Goal: Find specific page/section: Find specific page/section

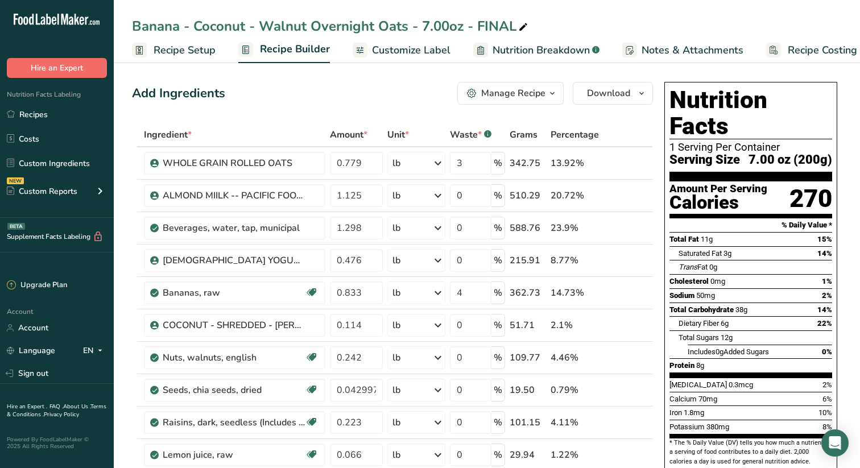
scroll to position [0, 15]
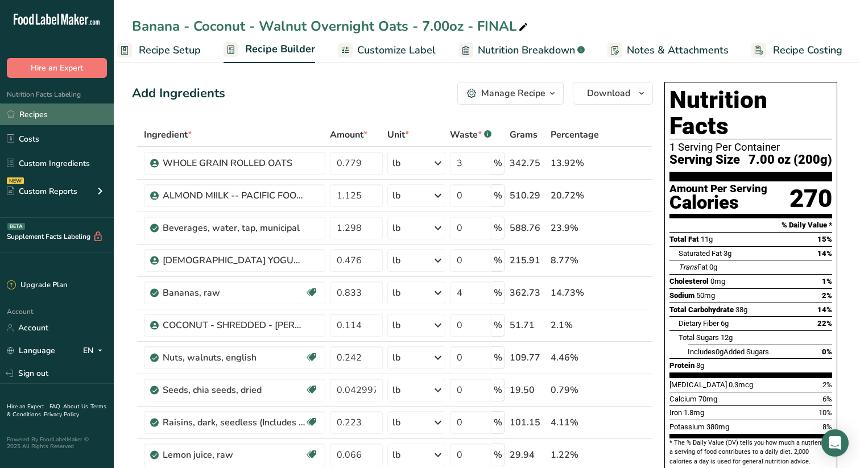
click at [43, 114] on link "Recipes" at bounding box center [57, 115] width 114 height 22
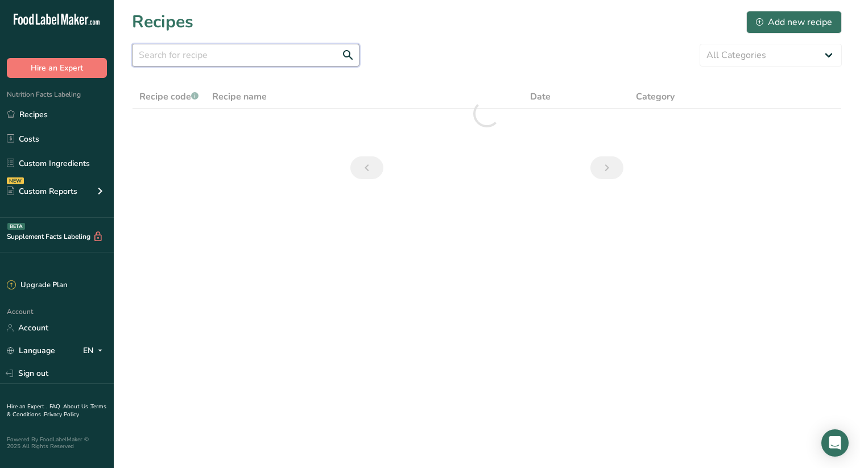
click at [265, 55] on input "text" at bounding box center [246, 55] width 228 height 23
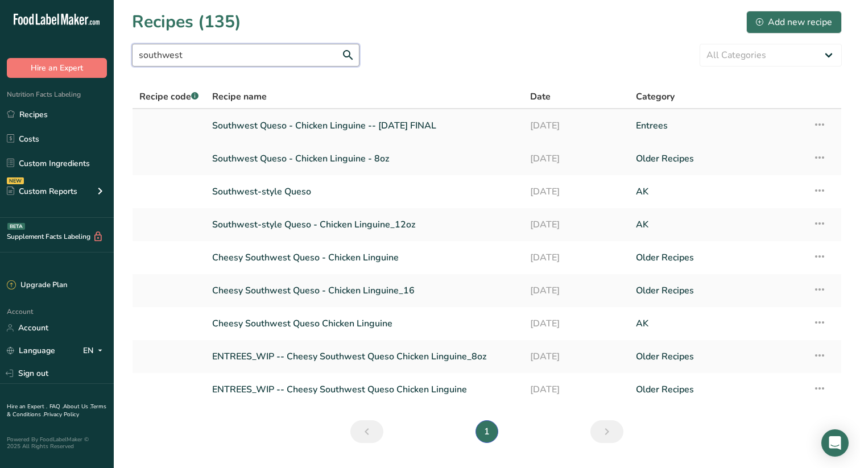
type input "southwest"
click at [349, 123] on link "Southwest Queso - Chicken Linguine -- [DATE] FINAL" at bounding box center [364, 126] width 304 height 24
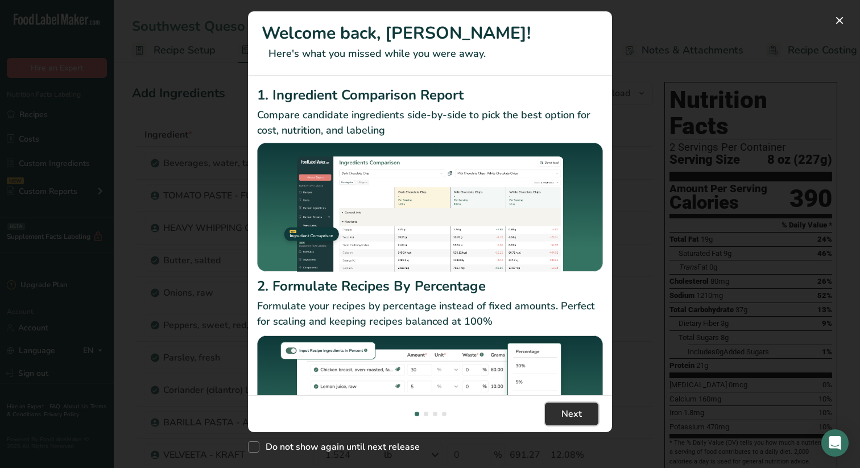
click at [574, 407] on span "Next" at bounding box center [571, 414] width 20 height 14
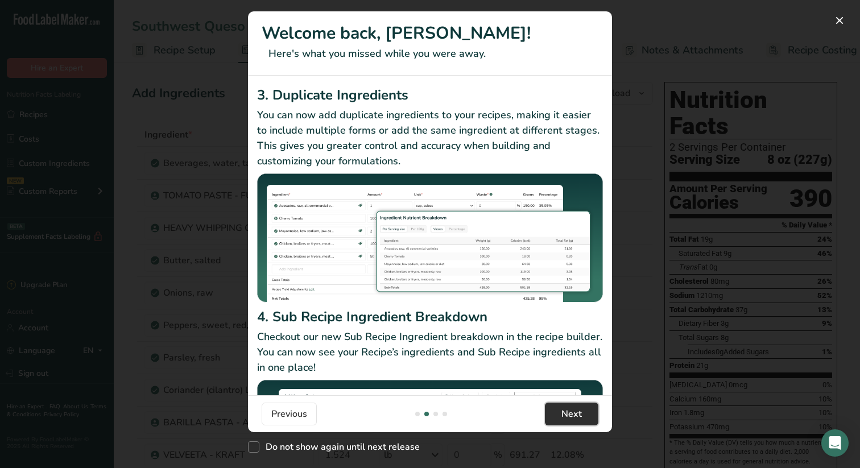
click at [574, 407] on span "Next" at bounding box center [571, 414] width 20 height 14
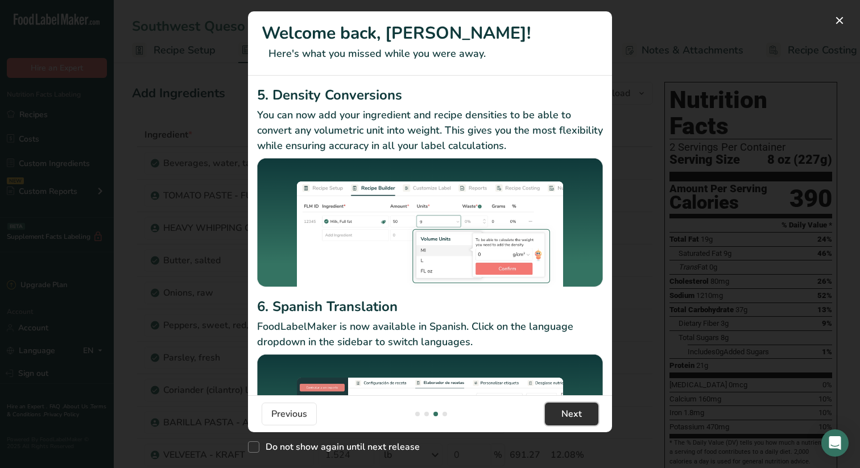
click at [574, 407] on span "Next" at bounding box center [571, 414] width 20 height 14
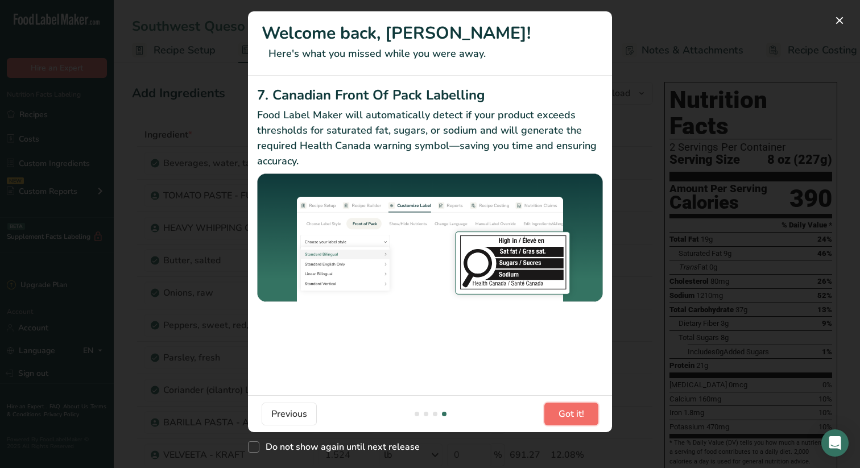
click at [574, 407] on span "Got it!" at bounding box center [572, 414] width 26 height 14
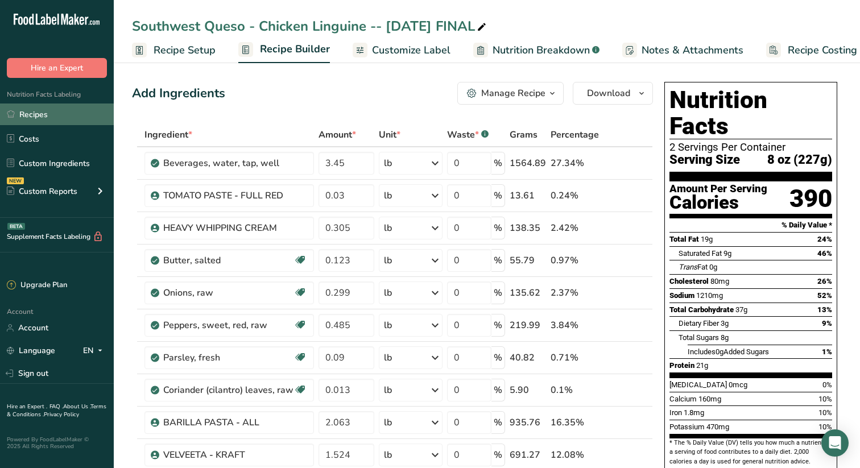
click at [33, 113] on link "Recipes" at bounding box center [57, 115] width 114 height 22
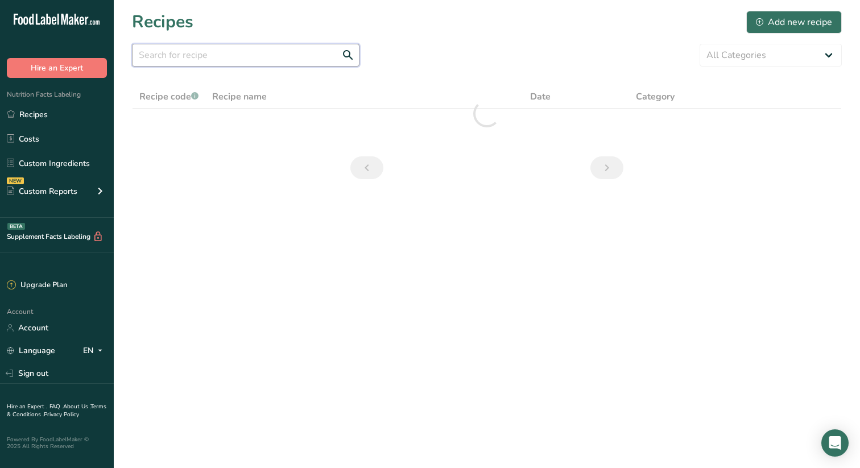
click at [262, 57] on input "text" at bounding box center [246, 55] width 228 height 23
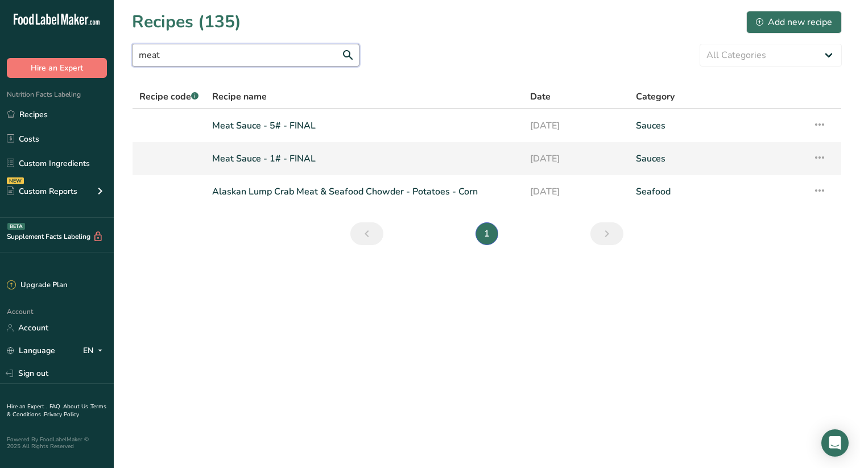
type input "meat"
click at [291, 158] on link "Meat Sauce - 1# - FINAL" at bounding box center [364, 159] width 304 height 24
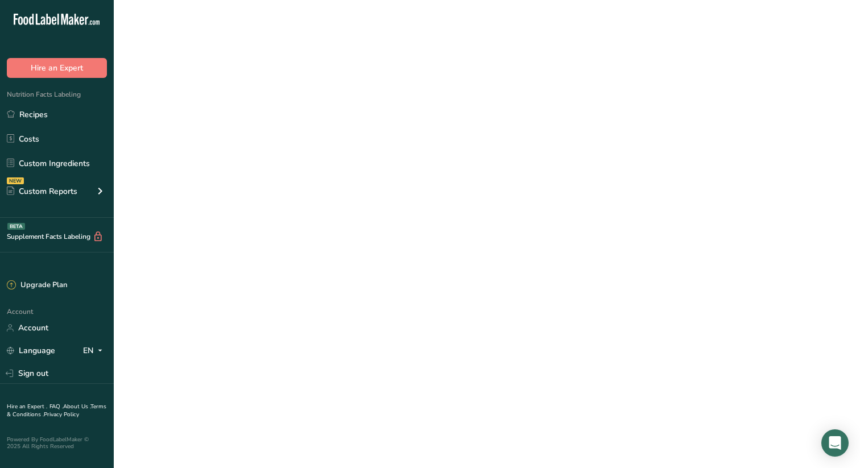
click at [291, 158] on link "Meat Sauce - 1# - FINAL" at bounding box center [364, 159] width 304 height 24
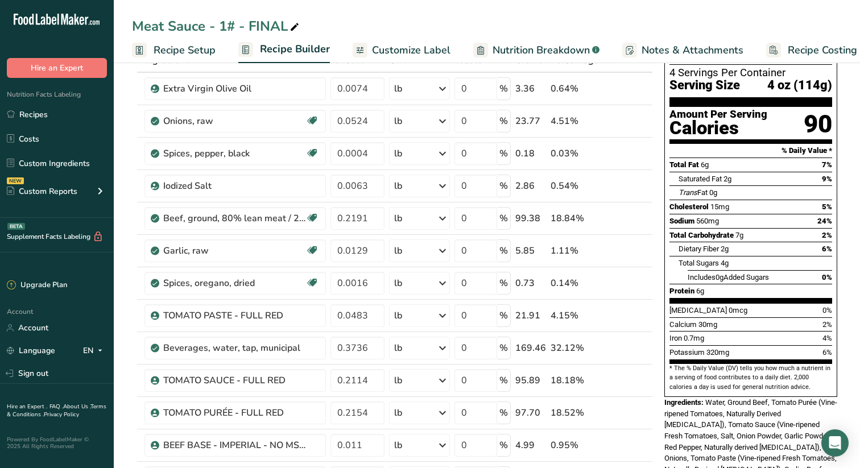
scroll to position [95, 0]
